Goal: Transaction & Acquisition: Purchase product/service

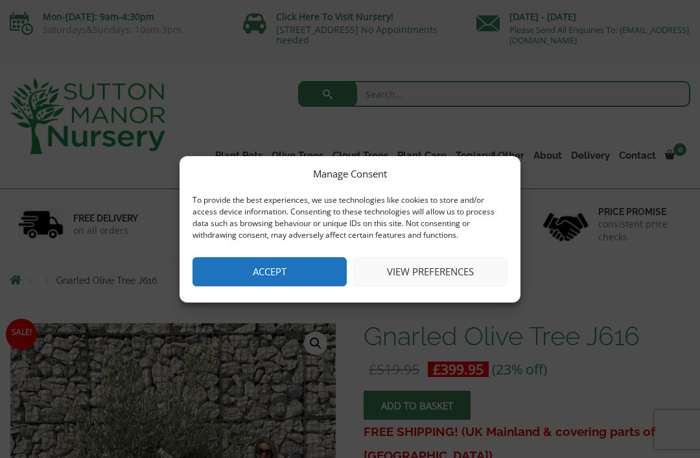
click at [293, 272] on button "Accept" at bounding box center [270, 271] width 154 height 29
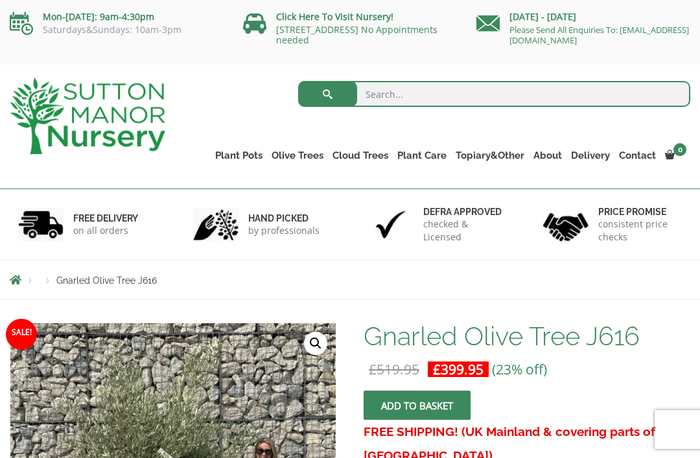
click at [311, 154] on link "Olive Trees" at bounding box center [297, 155] width 61 height 18
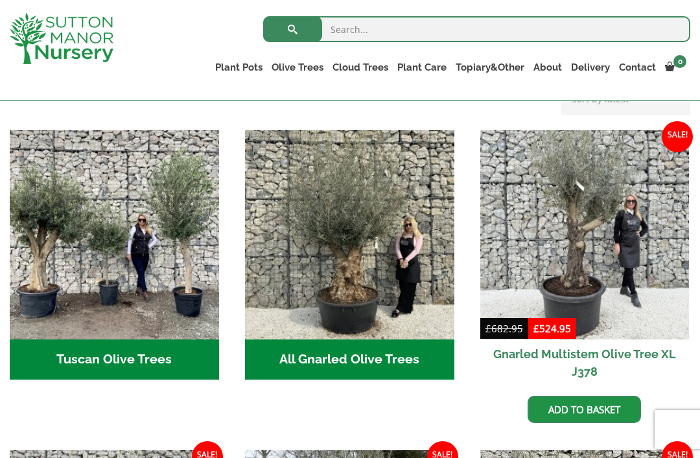
scroll to position [448, 0]
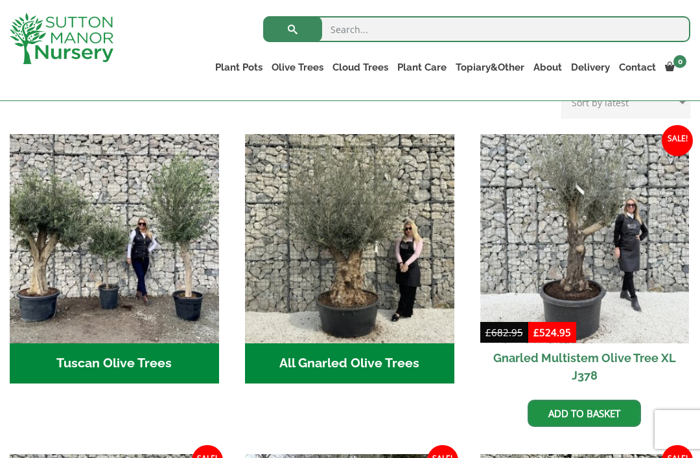
click at [379, 276] on img "Visit product category All Gnarled Olive Trees" at bounding box center [349, 238] width 209 height 209
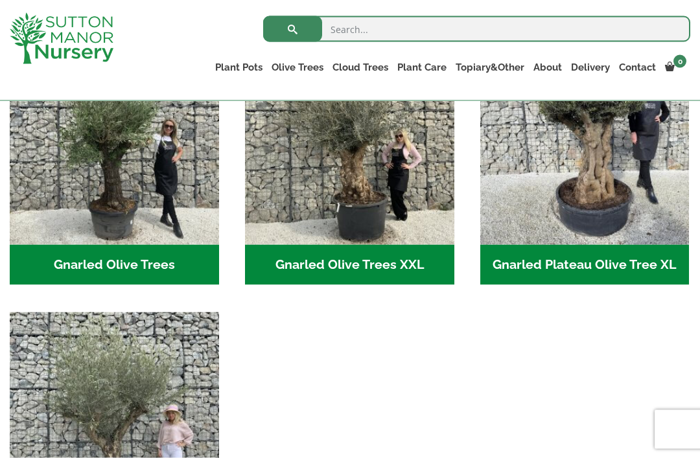
scroll to position [351, 0]
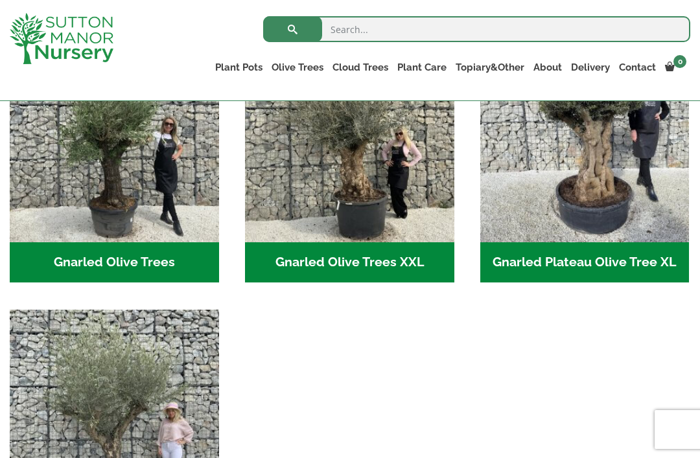
click at [142, 168] on img "Visit product category Gnarled Olive Trees" at bounding box center [114, 137] width 209 height 209
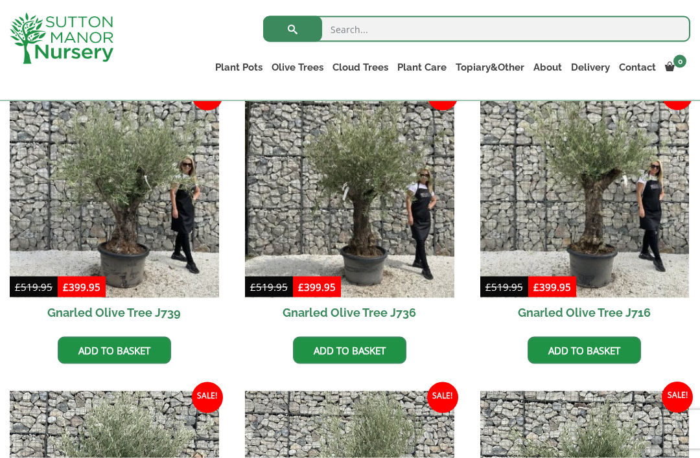
scroll to position [344, 0]
click at [136, 205] on img at bounding box center [114, 192] width 209 height 209
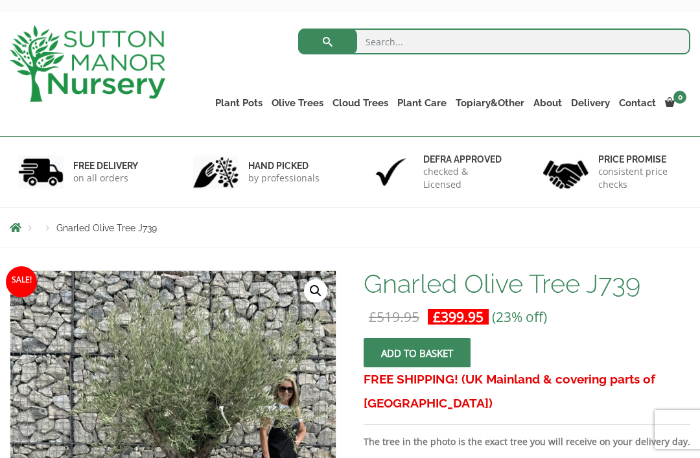
scroll to position [52, 0]
click at [116, 161] on h6 "FREE DELIVERY" at bounding box center [105, 167] width 65 height 12
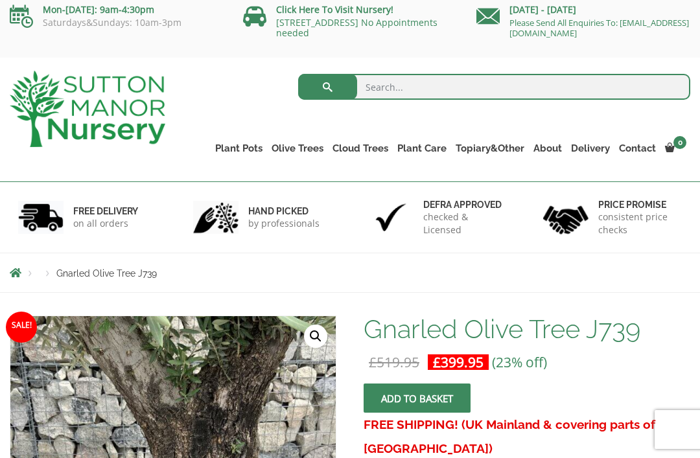
scroll to position [0, 0]
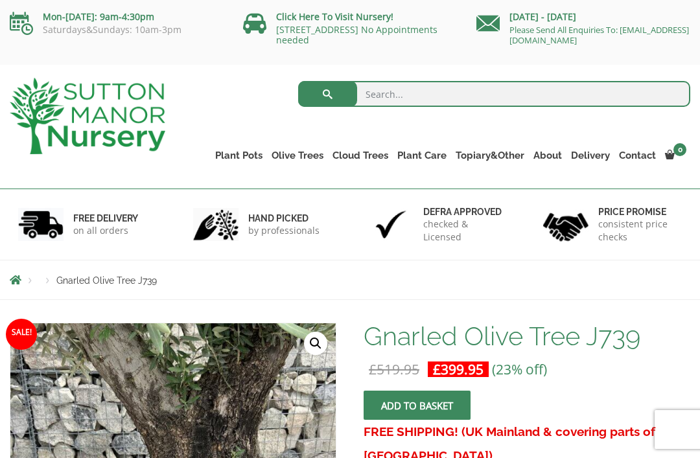
click at [642, 156] on link "Contact" at bounding box center [637, 155] width 46 height 18
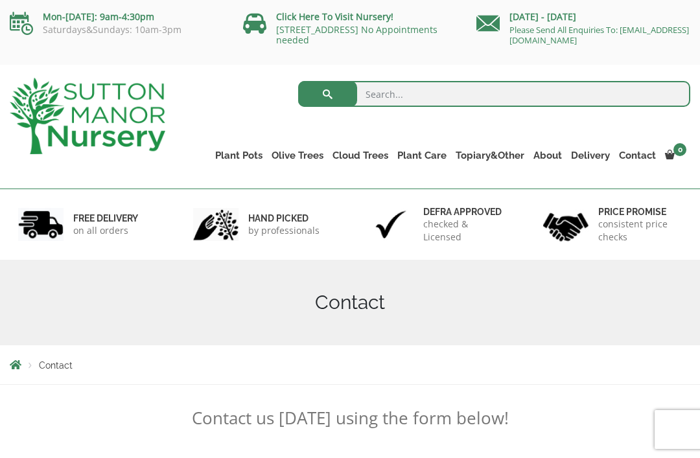
click at [304, 159] on link "Olive Trees" at bounding box center [297, 155] width 61 height 18
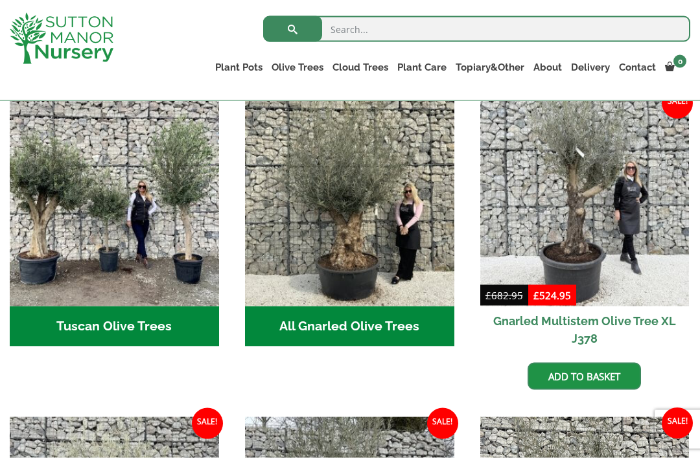
scroll to position [485, 0]
click at [341, 210] on img "Visit product category All Gnarled Olive Trees" at bounding box center [349, 201] width 209 height 209
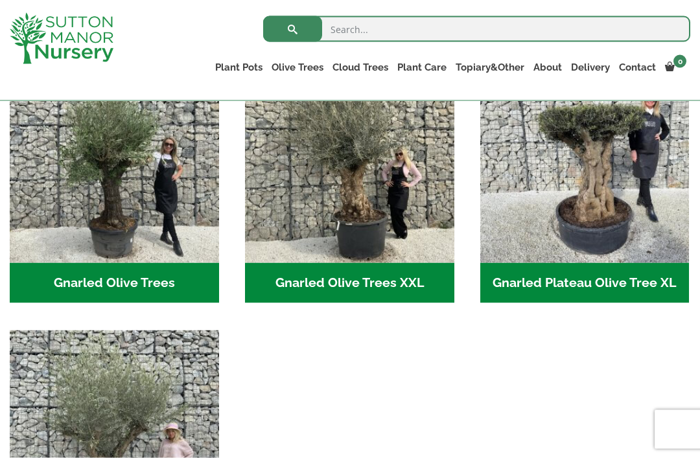
scroll to position [329, 0]
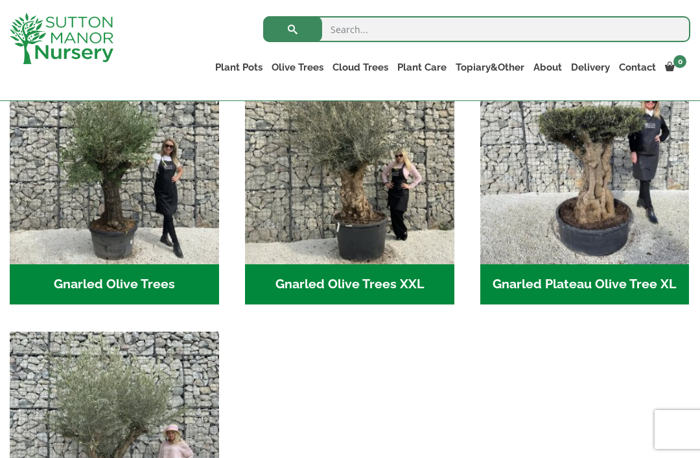
click at [388, 192] on img "Visit product category Gnarled Olive Trees XXL" at bounding box center [349, 159] width 209 height 209
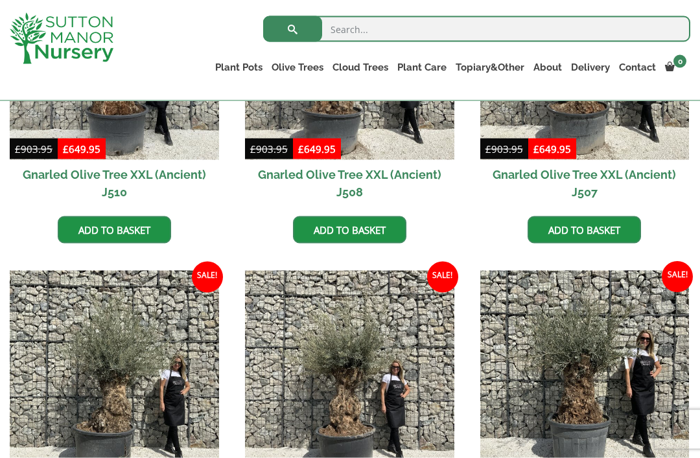
scroll to position [1422, 0]
